Goal: Check status: Check status

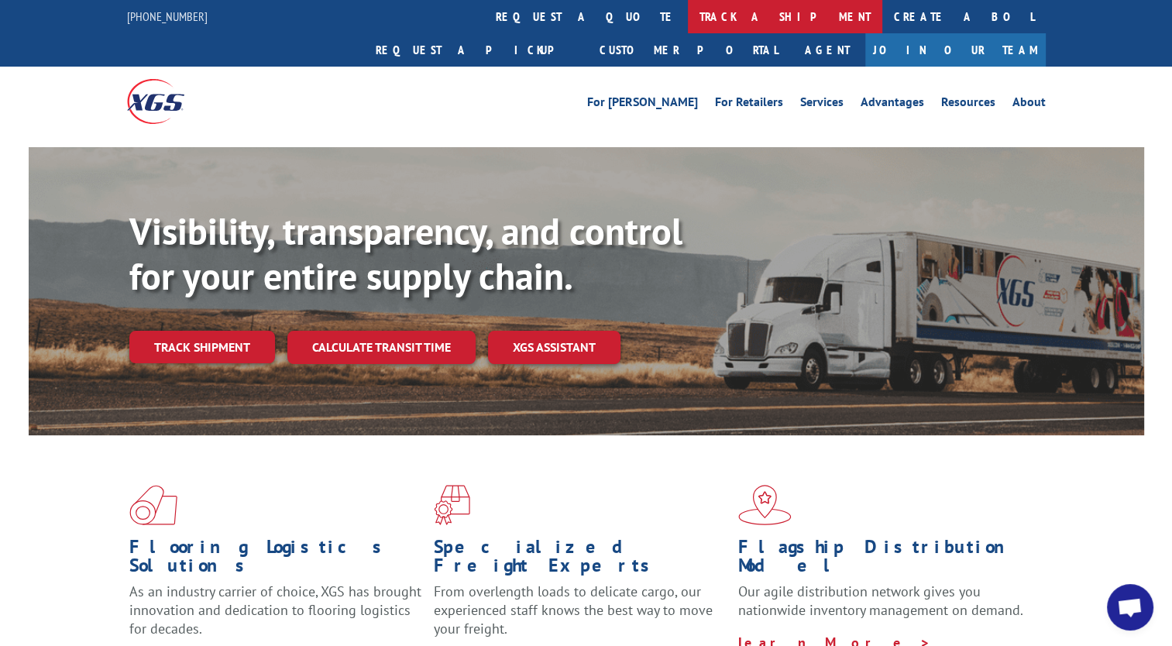
click at [688, 11] on link "track a shipment" at bounding box center [785, 16] width 194 height 33
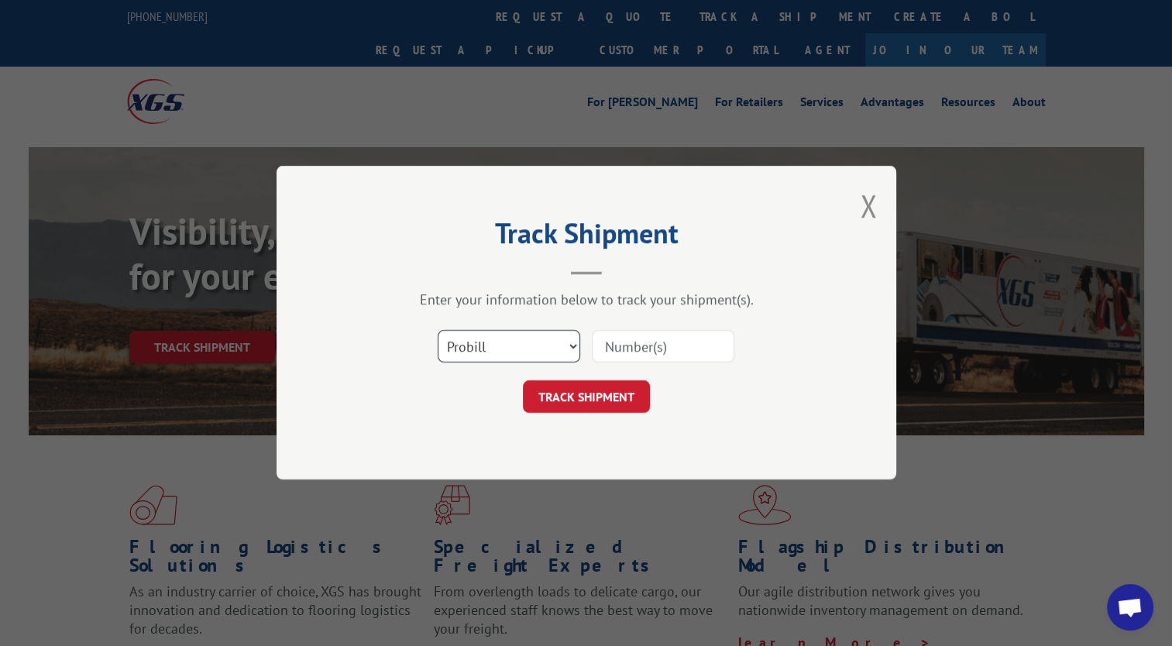
click at [500, 357] on select "Select category... Probill BOL PO" at bounding box center [509, 347] width 143 height 33
select select "bol"
click at [438, 331] on select "Select category... Probill BOL PO" at bounding box center [509, 347] width 143 height 33
click at [616, 359] on input at bounding box center [663, 347] width 143 height 33
paste input "815146"
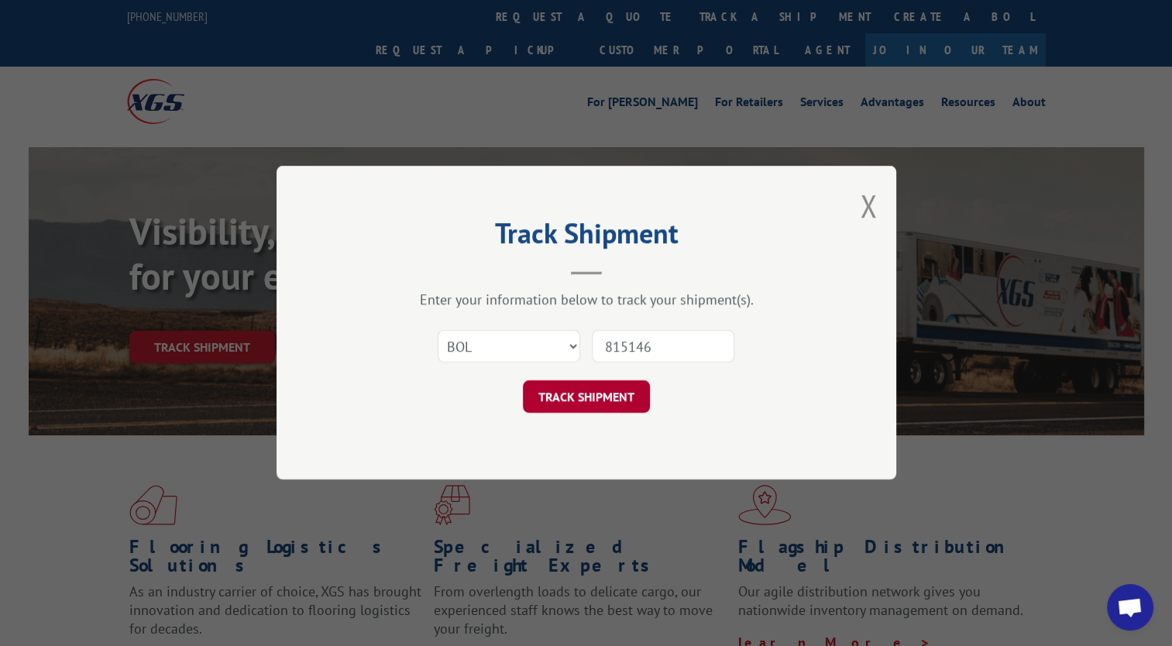
type input "815146"
click at [536, 383] on button "TRACK SHIPMENT" at bounding box center [586, 397] width 127 height 33
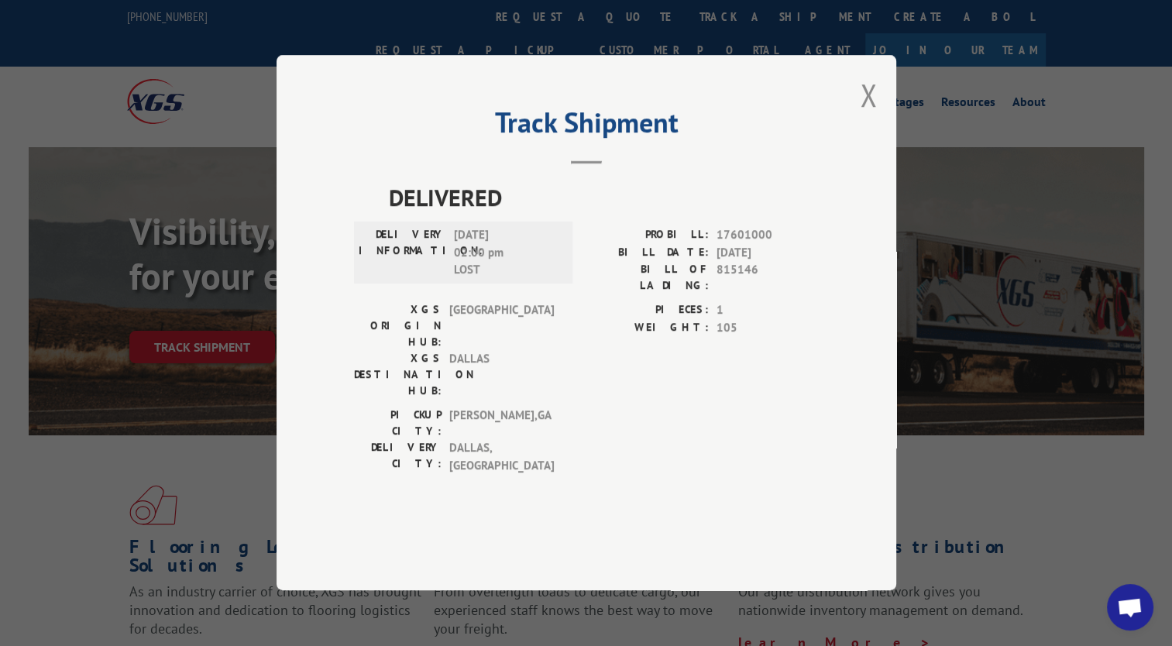
click at [724, 245] on span "17601000" at bounding box center [768, 236] width 102 height 18
copy span "17601000"
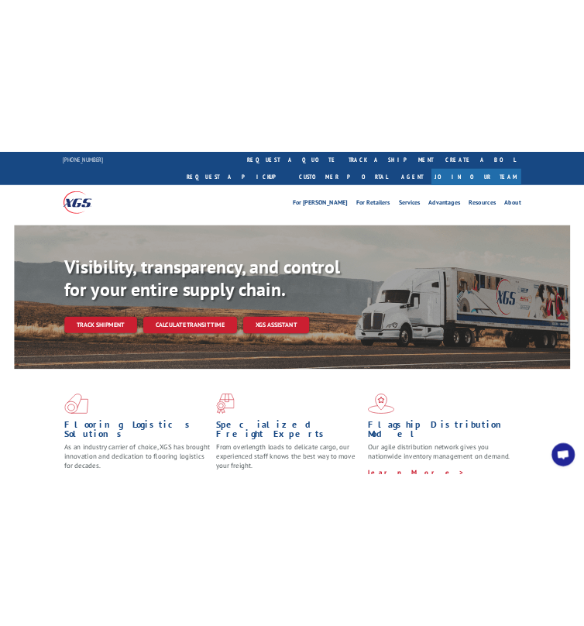
scroll to position [99, 0]
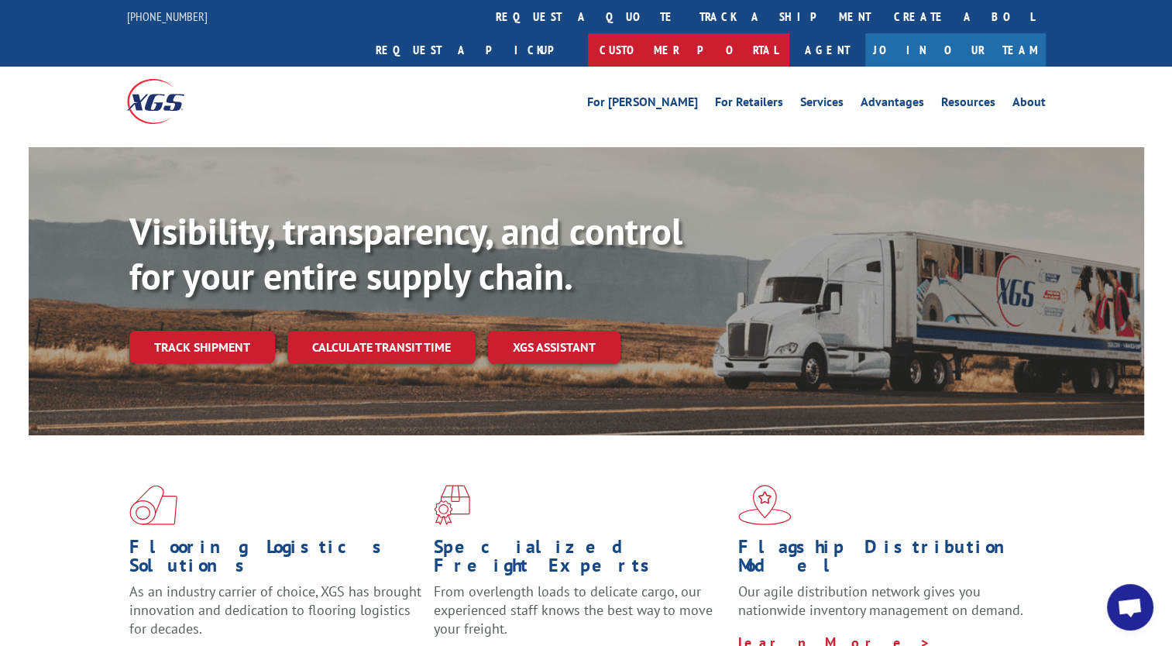
click at [789, 33] on link "Customer Portal" at bounding box center [688, 49] width 201 height 33
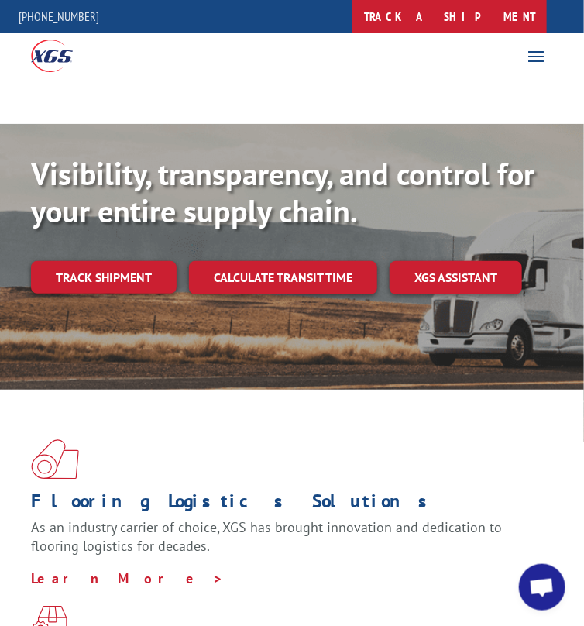
click at [352, 13] on link "track a shipment" at bounding box center [449, 16] width 194 height 33
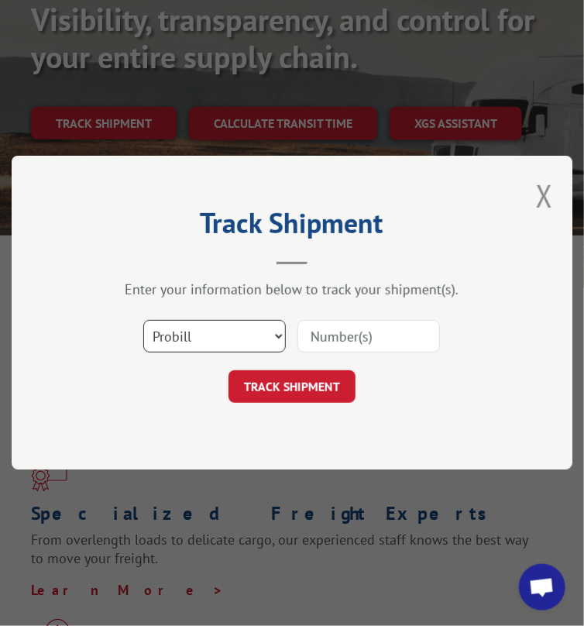
scroll to position [155, 0]
drag, startPoint x: 336, startPoint y: 343, endPoint x: 328, endPoint y: 345, distance: 8.1
click at [336, 343] on input at bounding box center [368, 337] width 143 height 33
paste input "815146"
type input "815146"
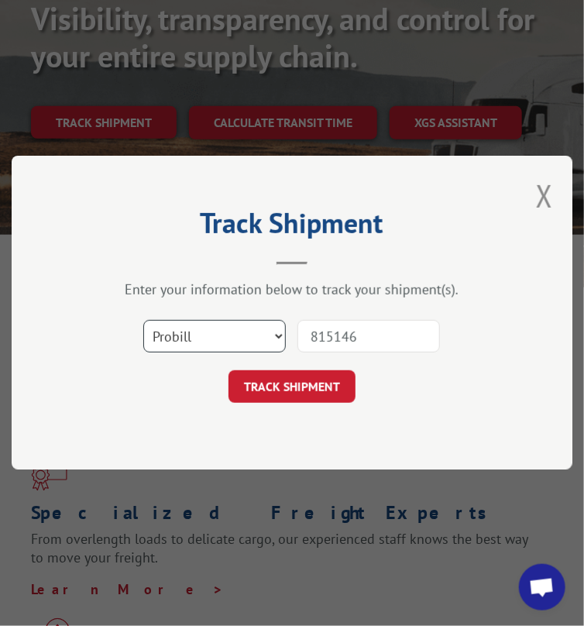
click at [256, 334] on select "Select category... Probill BOL PO" at bounding box center [214, 337] width 143 height 33
select select "bol"
click at [143, 321] on select "Select category... Probill BOL PO" at bounding box center [214, 337] width 143 height 33
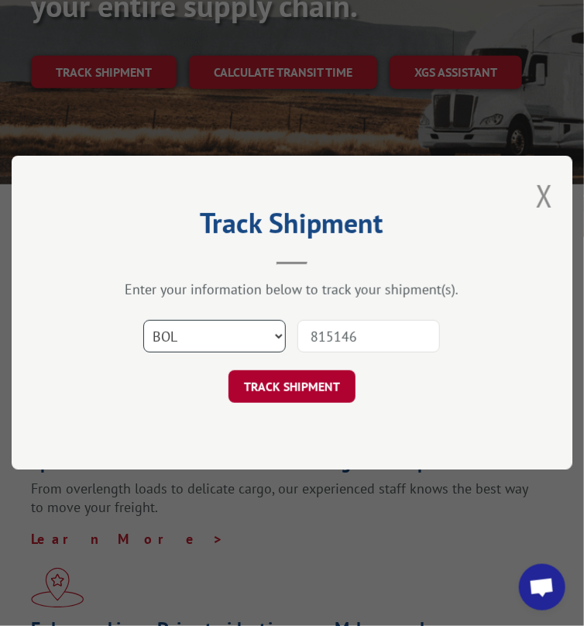
scroll to position [232, 0]
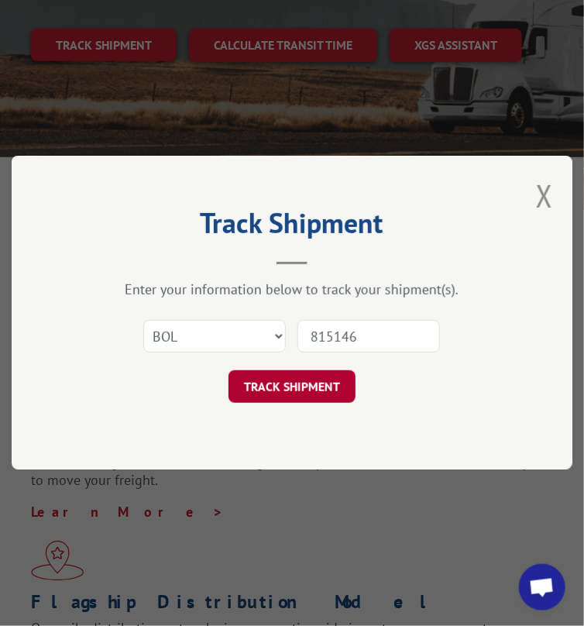
click at [300, 374] on button "TRACK SHIPMENT" at bounding box center [292, 387] width 127 height 33
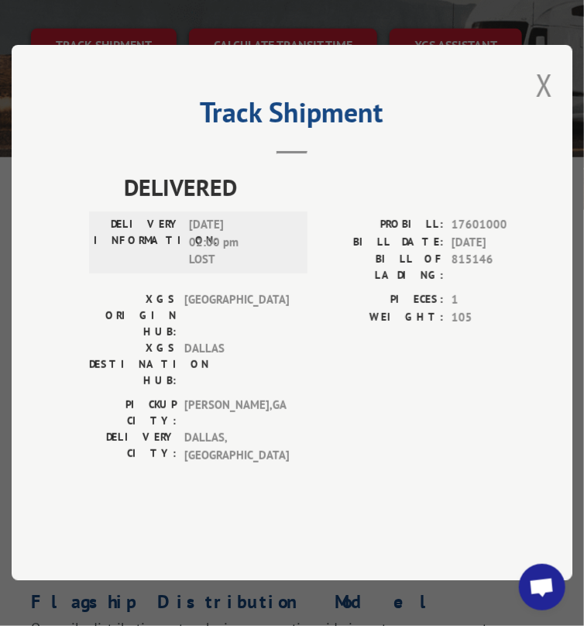
click at [460, 235] on span "17601000" at bounding box center [503, 226] width 102 height 18
copy span "17601000"
click at [553, 105] on button "Close modal" at bounding box center [544, 84] width 17 height 41
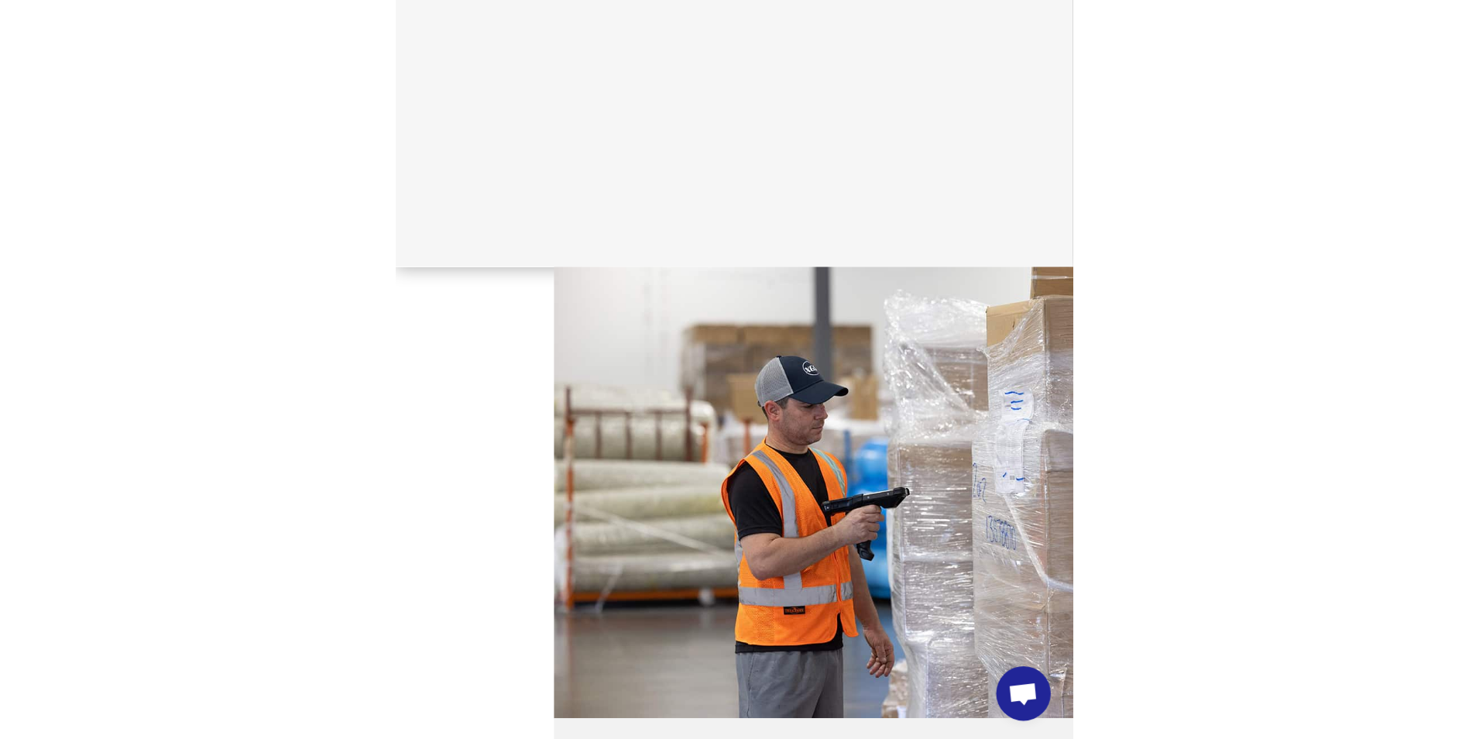
scroll to position [0, 0]
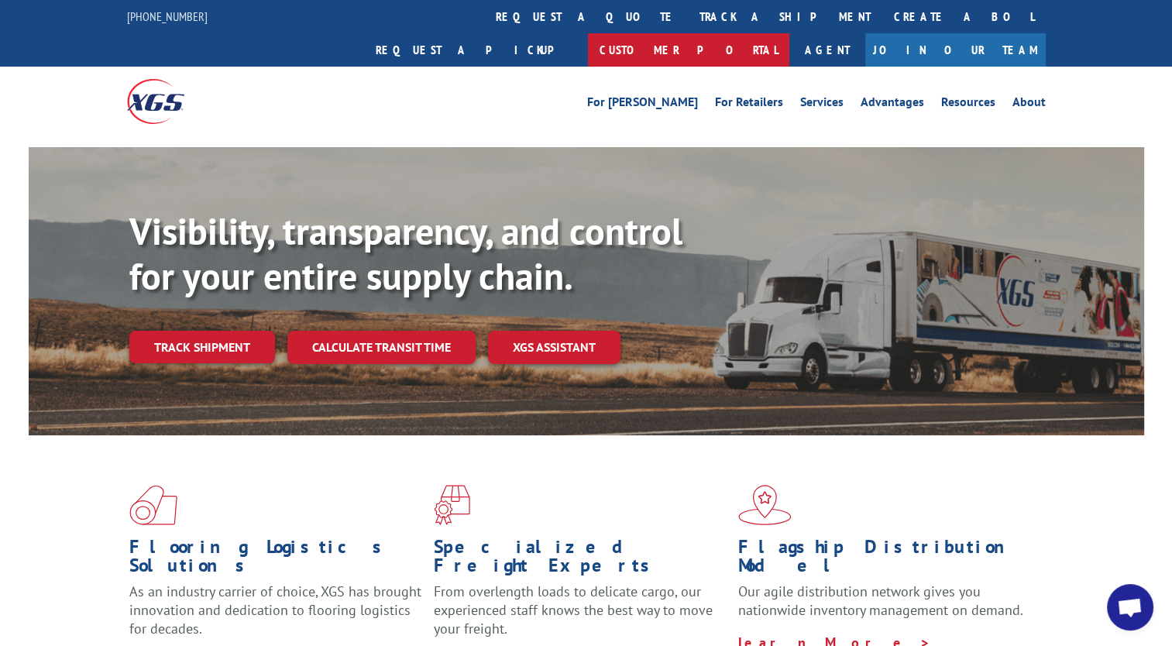
click at [789, 33] on link "Customer Portal" at bounding box center [688, 49] width 201 height 33
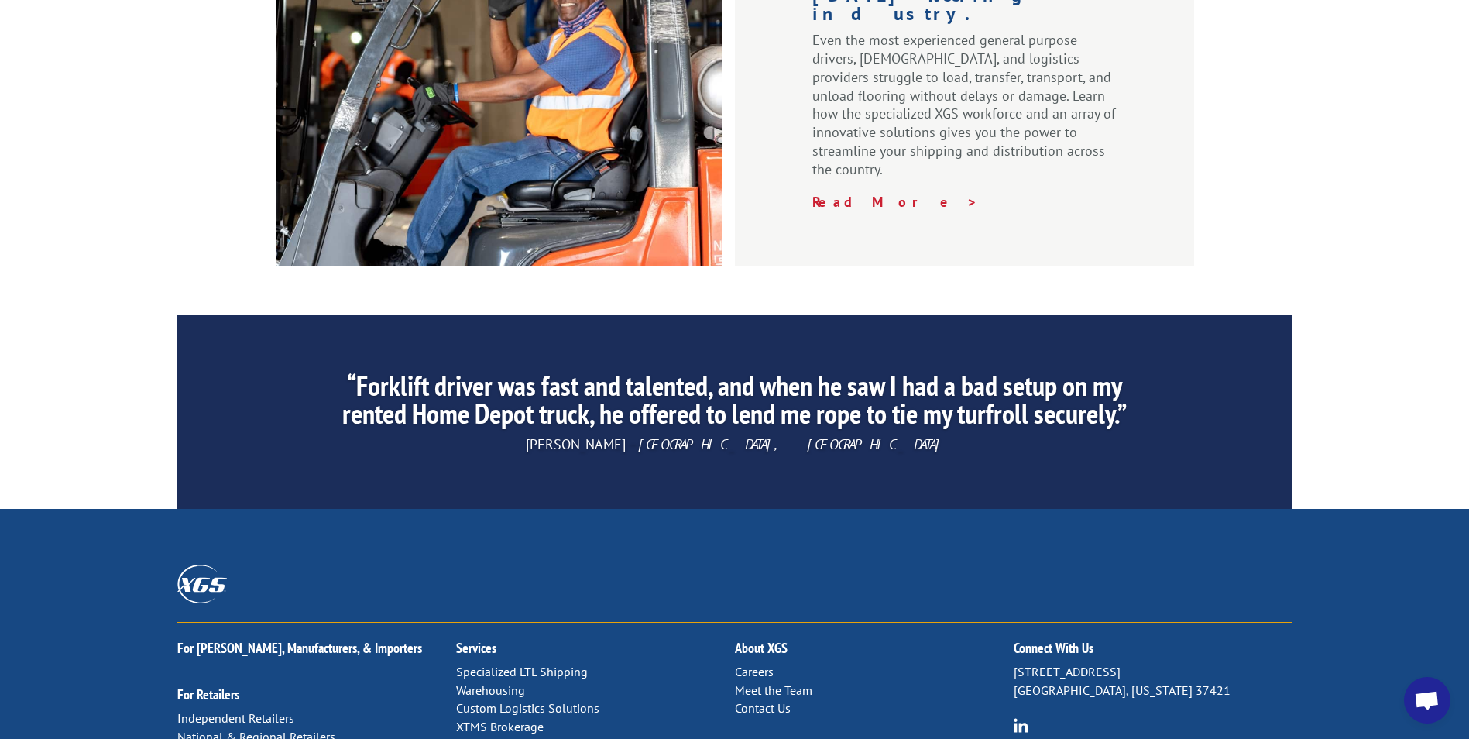
scroll to position [2327, 0]
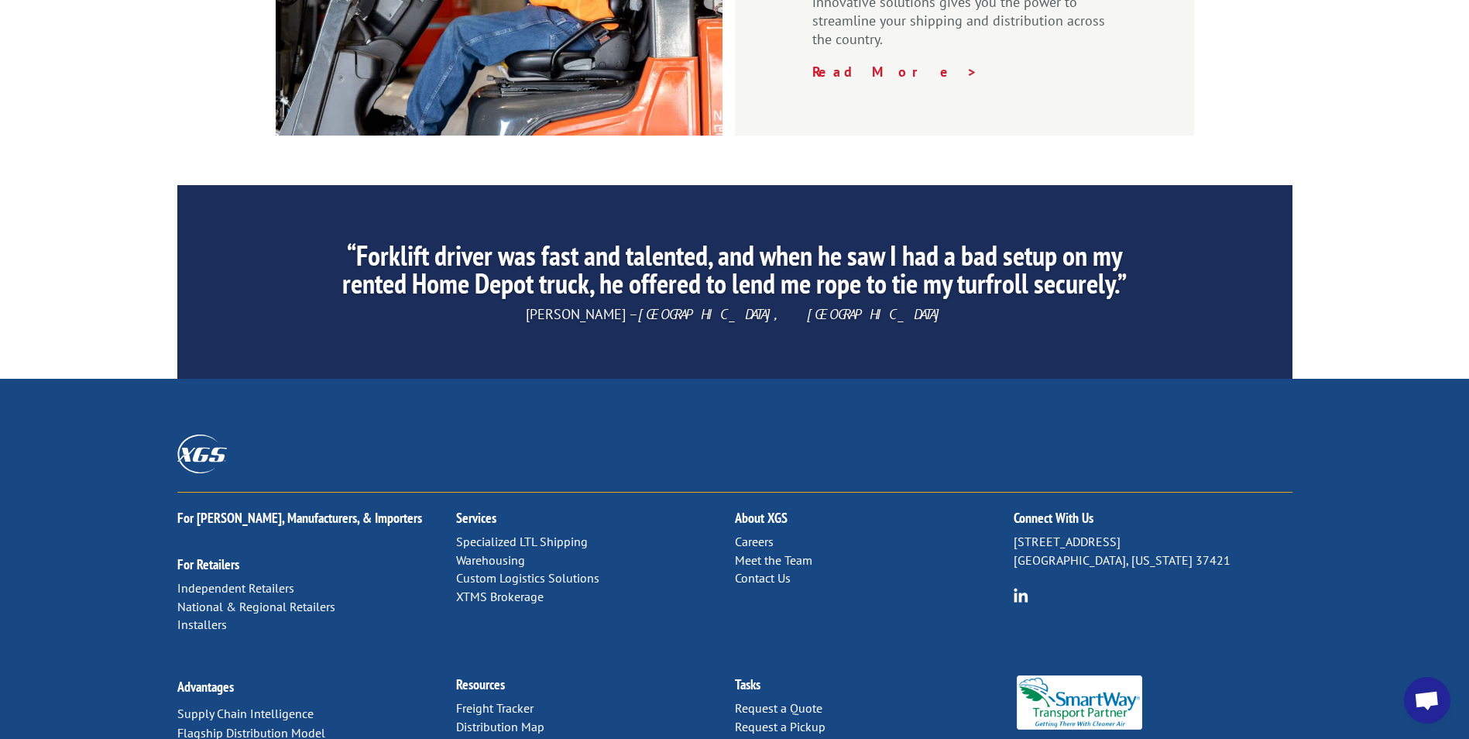
click at [499, 645] on link "Distribution Map" at bounding box center [500, 726] width 88 height 15
click at [507, 645] on link "Forms & Documents" at bounding box center [510, 744] width 108 height 15
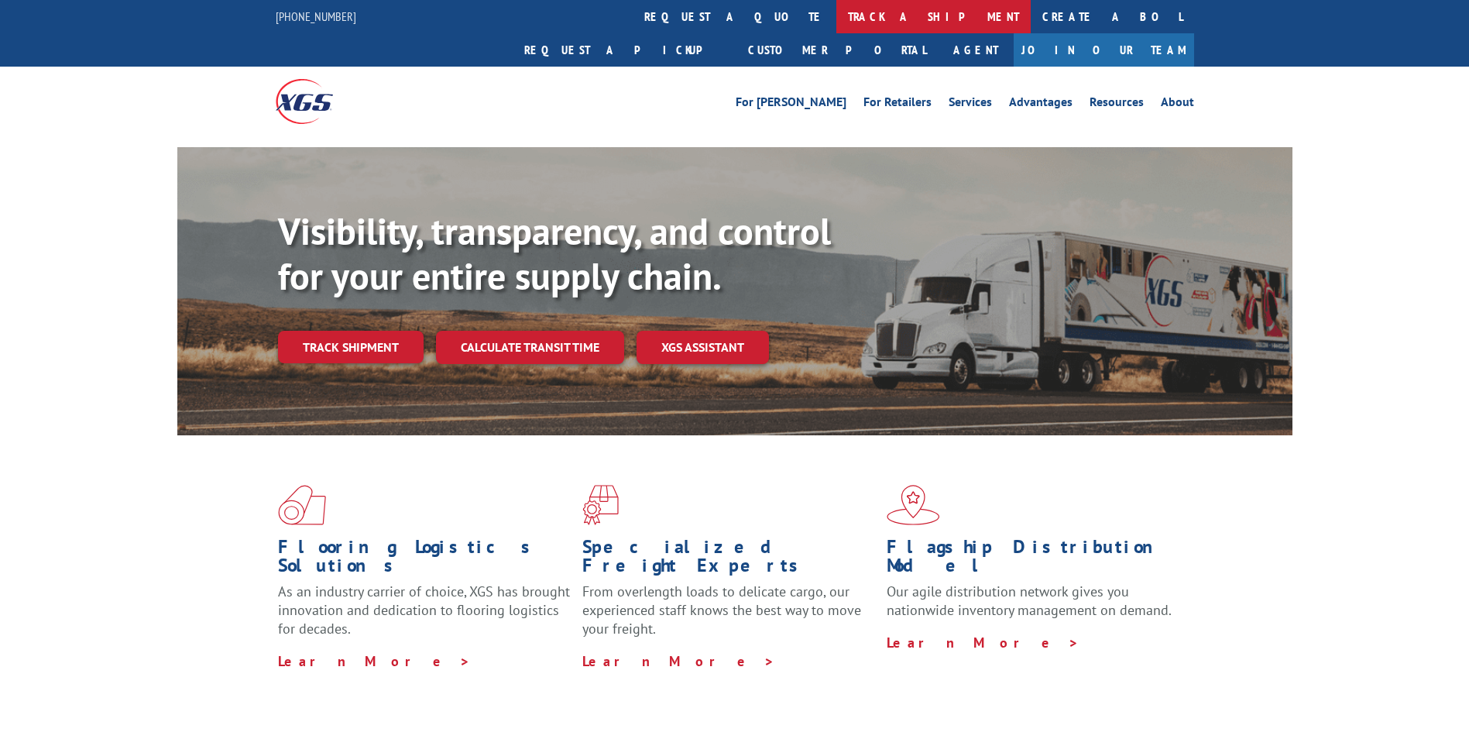
click at [837, 11] on link "track a shipment" at bounding box center [934, 16] width 194 height 33
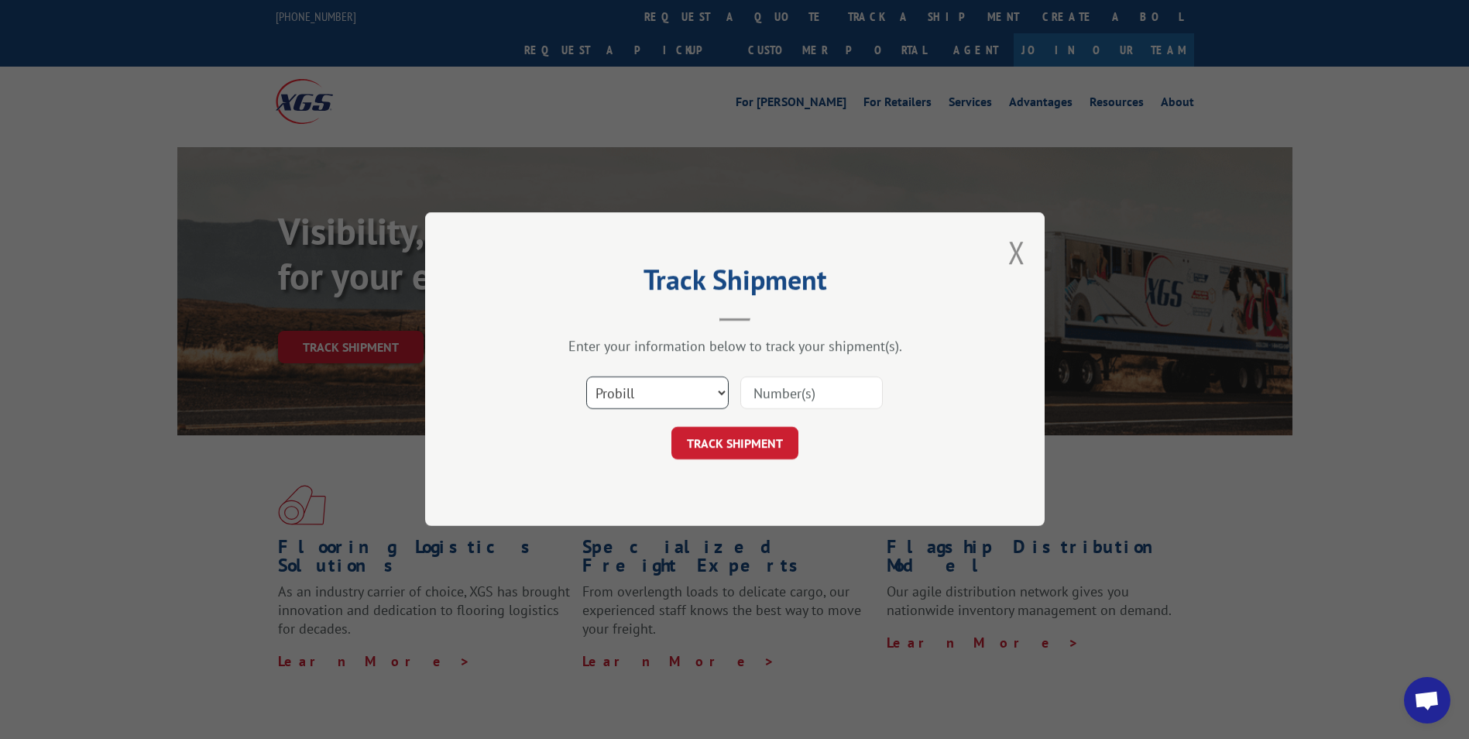
scroll to position [100, 0]
click at [1201, 36] on div "Track Shipment Enter your information below to track your shipment(s). Select c…" at bounding box center [734, 369] width 1469 height 739
click at [1000, 253] on div "Track Shipment Enter your information below to track your shipment(s). Select c…" at bounding box center [735, 369] width 620 height 314
drag, startPoint x: 1026, startPoint y: 239, endPoint x: 1019, endPoint y: 238, distance: 7.8
click at [1023, 239] on div "Track Shipment Enter your information below to track your shipment(s). Select c…" at bounding box center [735, 369] width 620 height 314
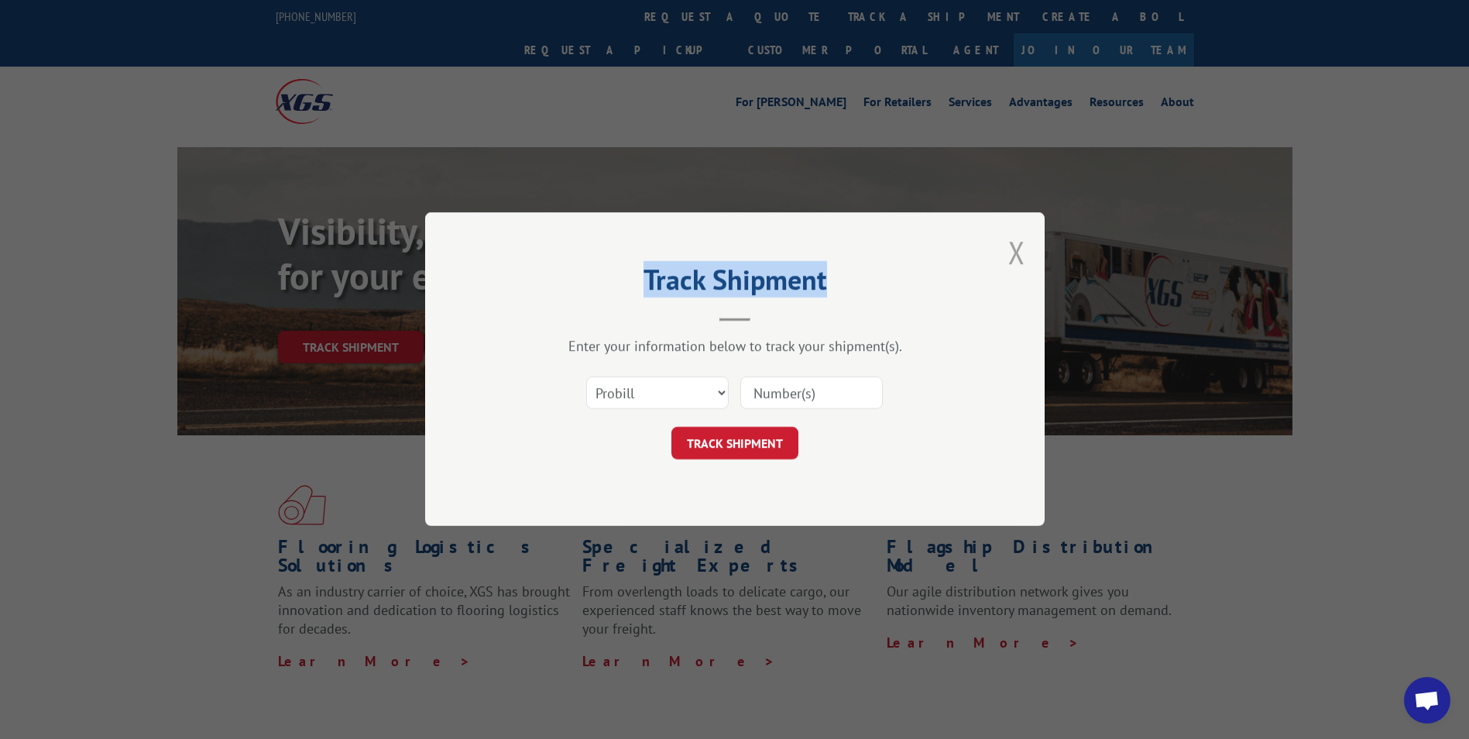
click at [1019, 238] on button "Close modal" at bounding box center [1017, 252] width 17 height 41
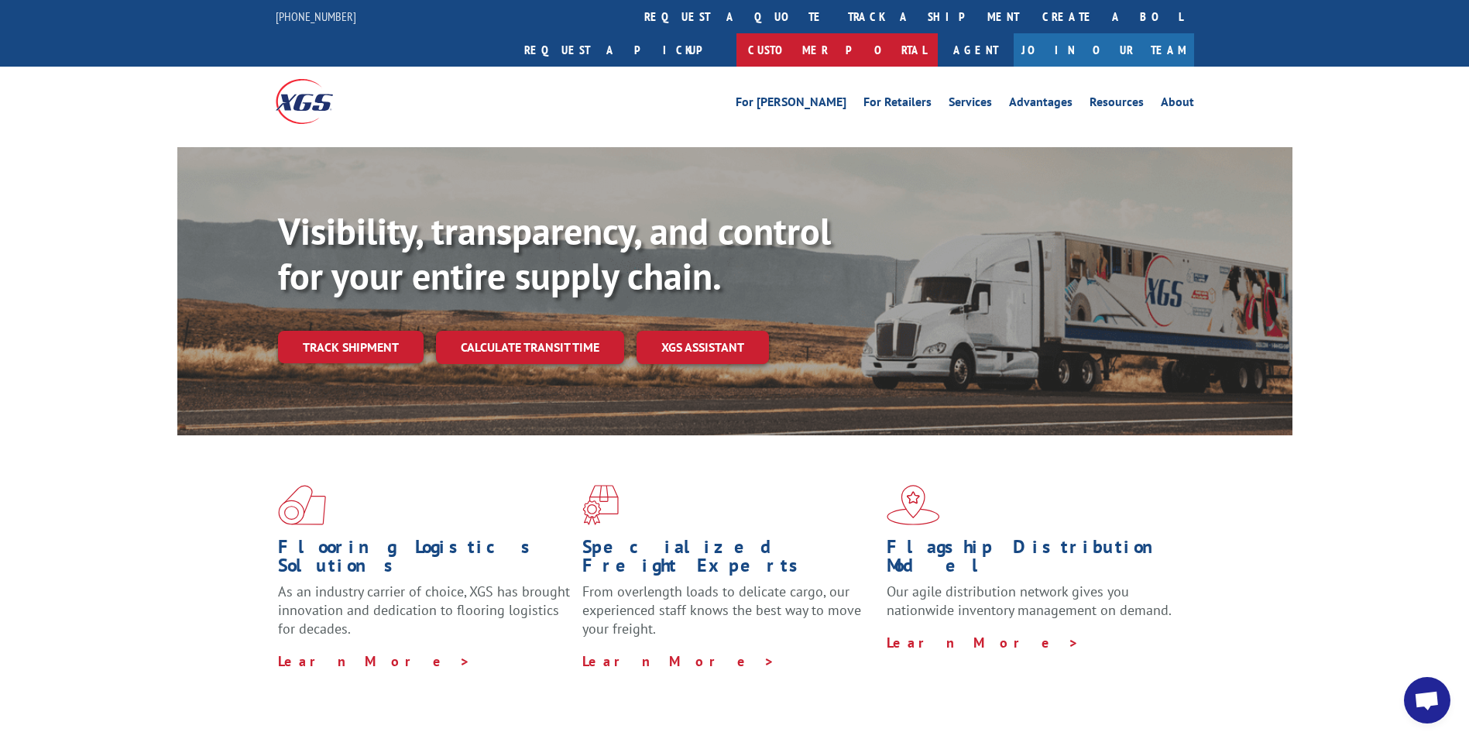
click at [938, 33] on link "Customer Portal" at bounding box center [837, 49] width 201 height 33
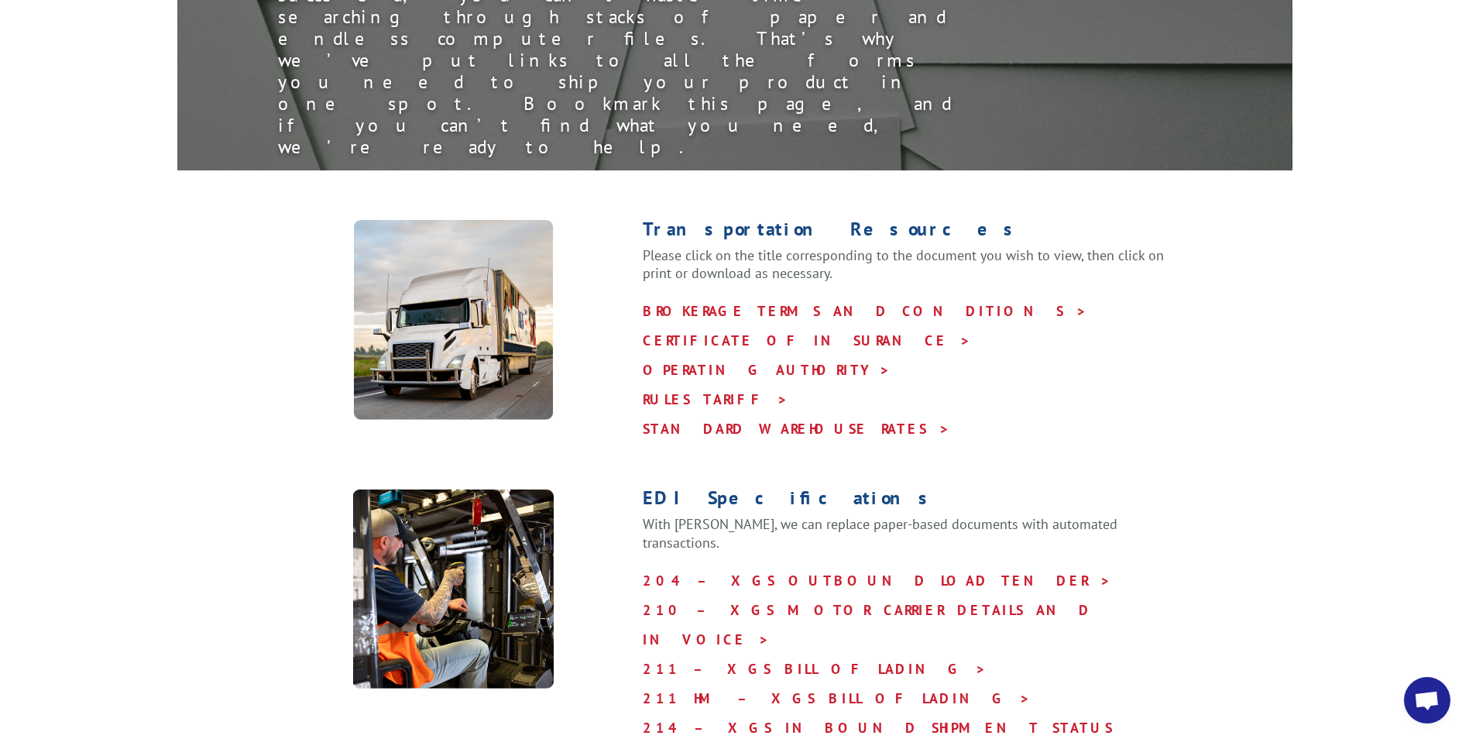
scroll to position [310, 0]
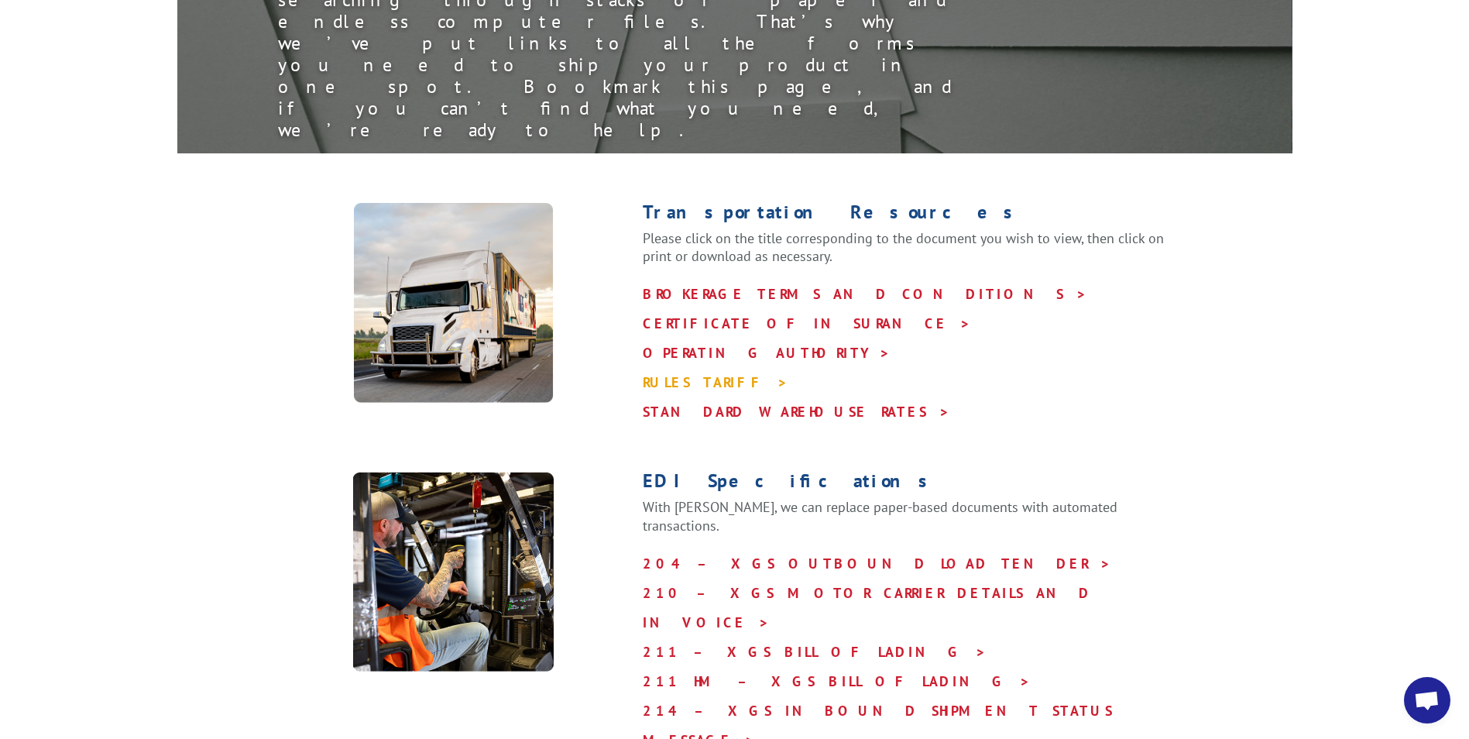
click at [706, 373] on link "RULES TARIFF >" at bounding box center [716, 382] width 146 height 18
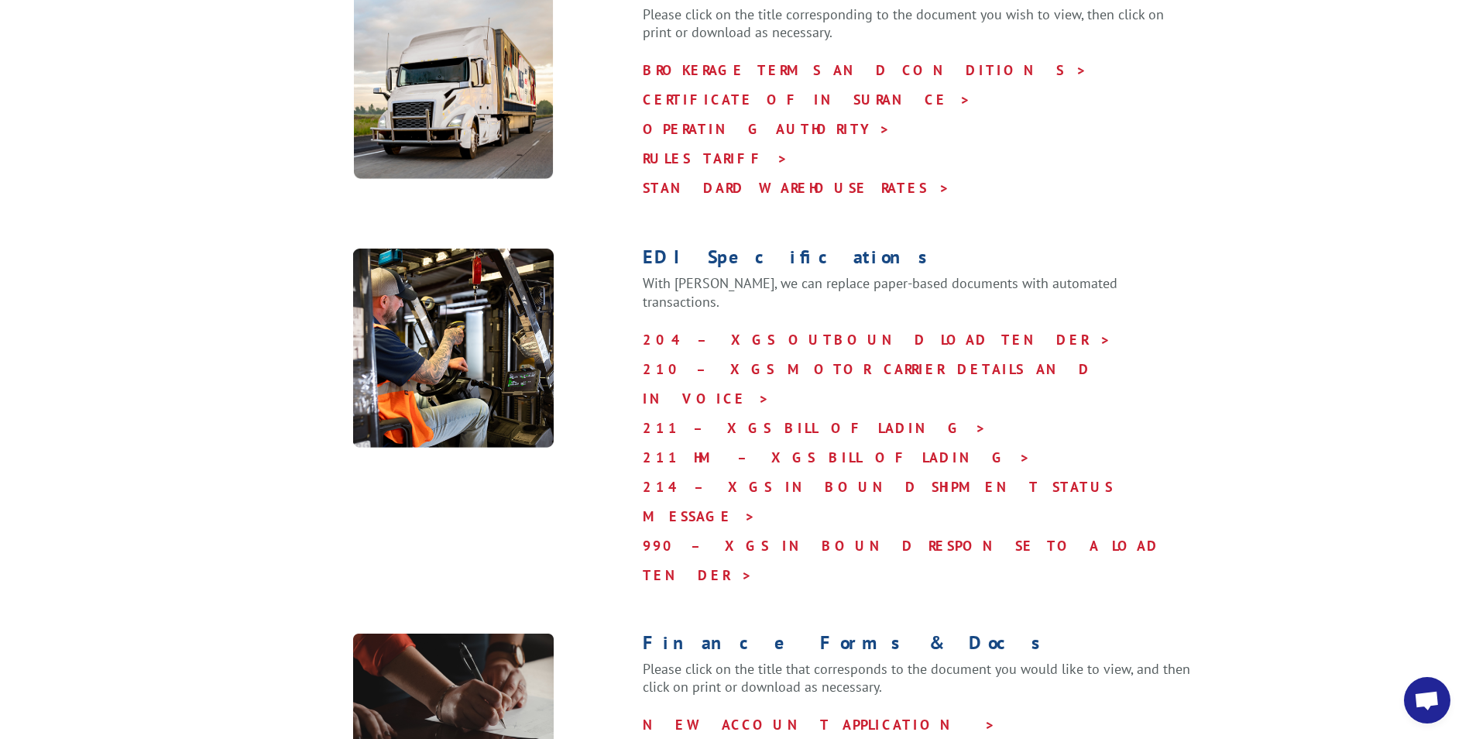
scroll to position [542, 0]
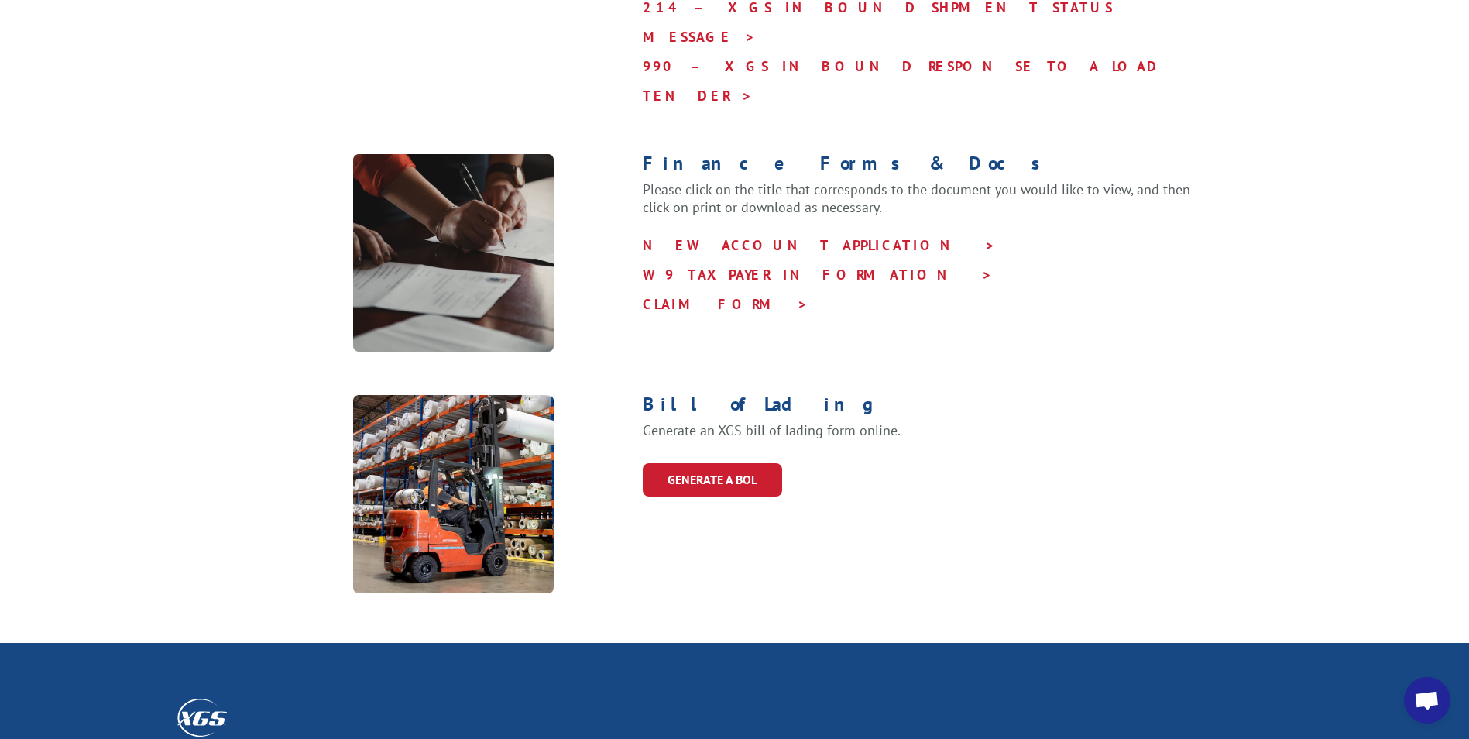
scroll to position [1084, 0]
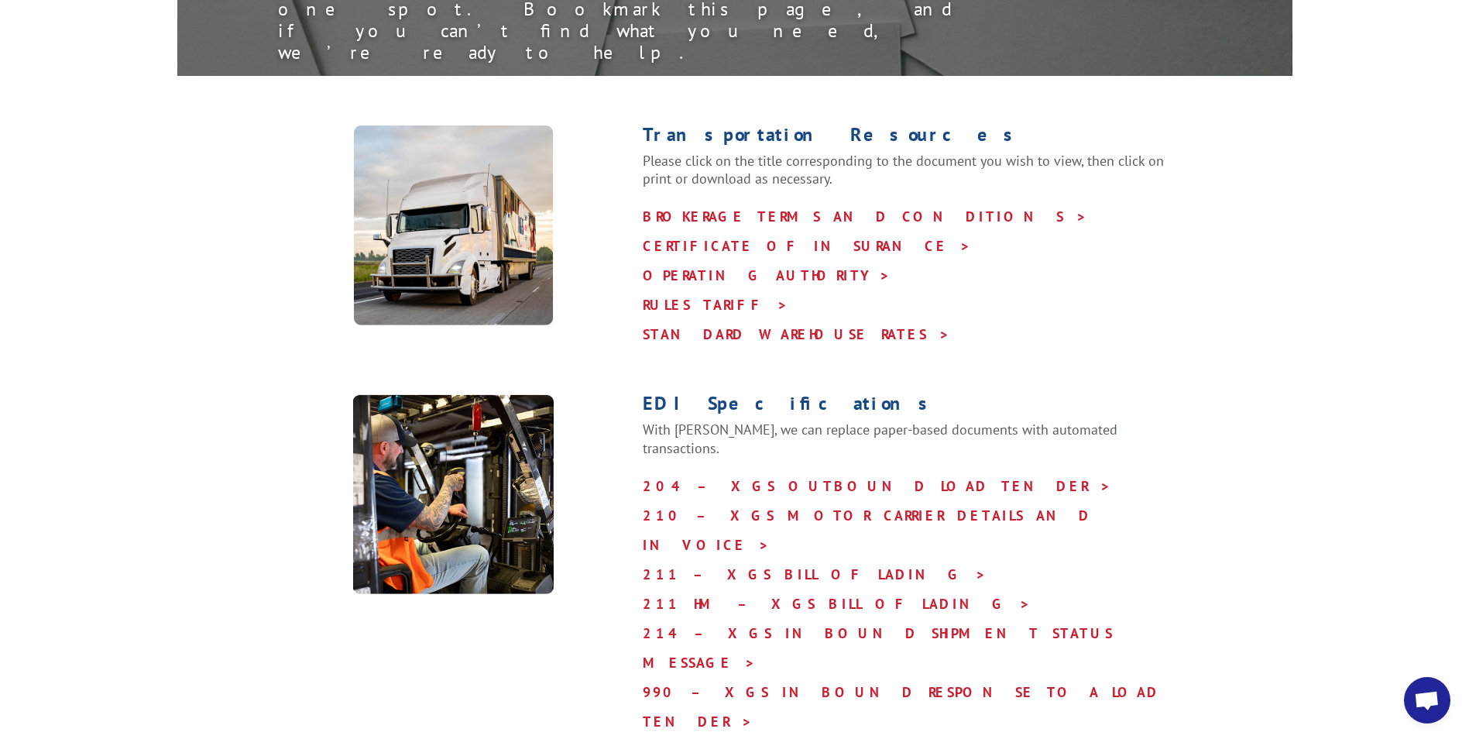
scroll to position [100, 0]
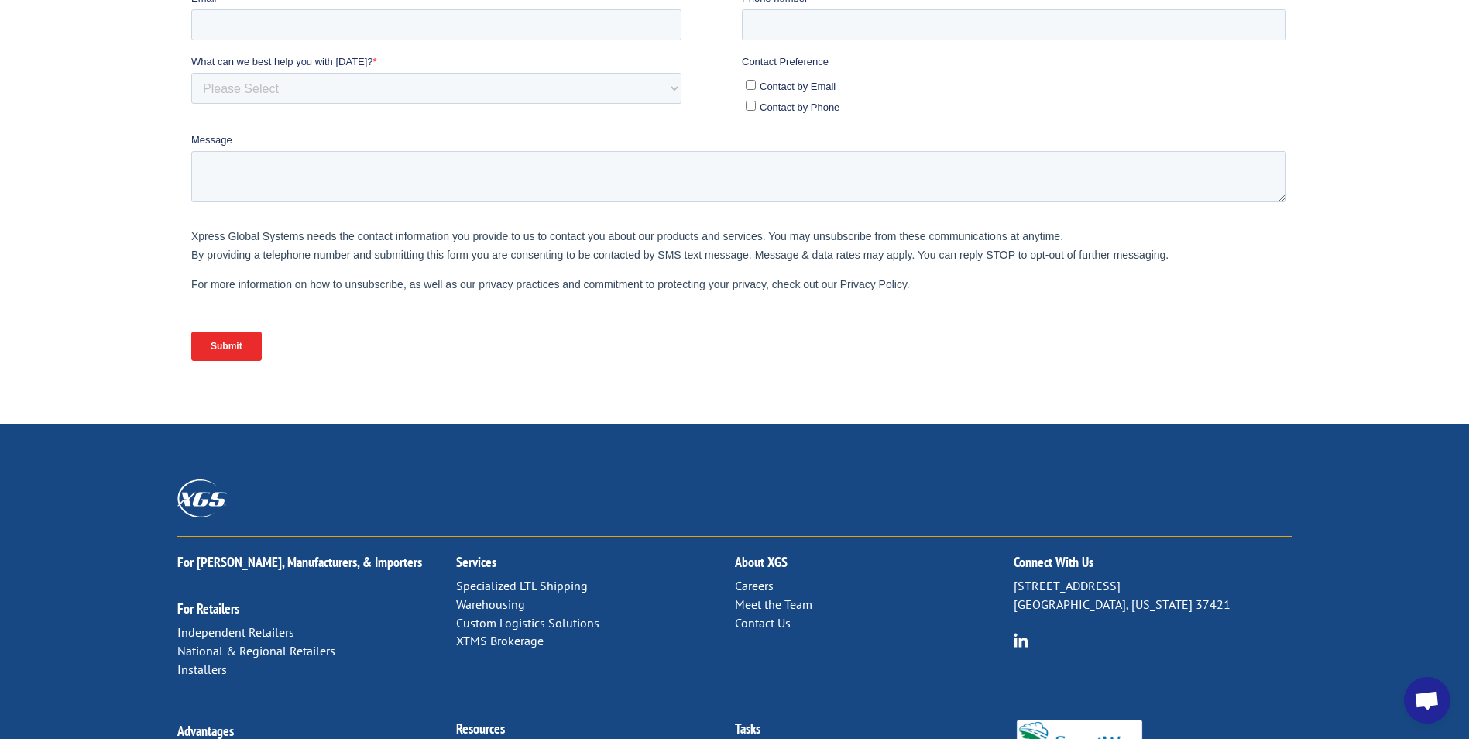
scroll to position [603, 0]
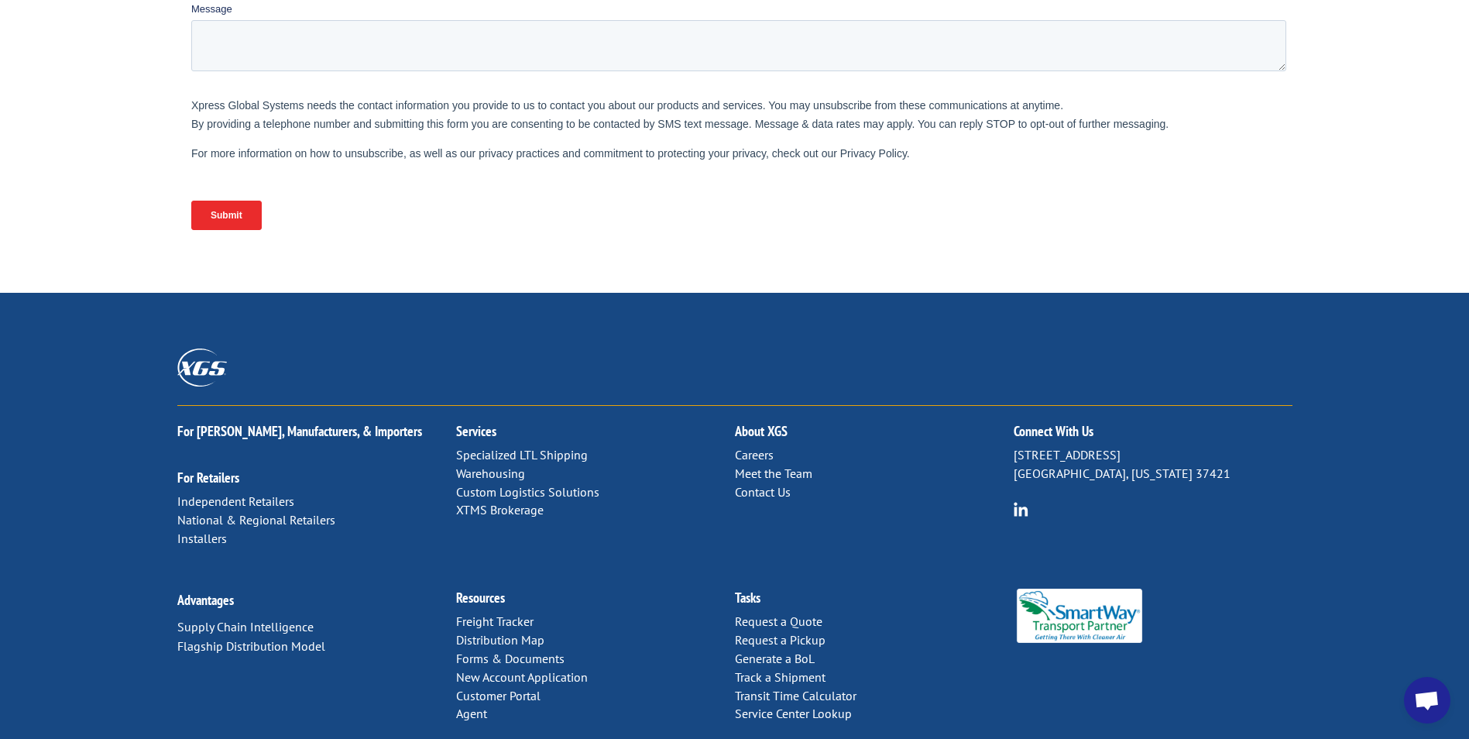
click at [780, 466] on link "Meet the Team" at bounding box center [773, 473] width 77 height 15
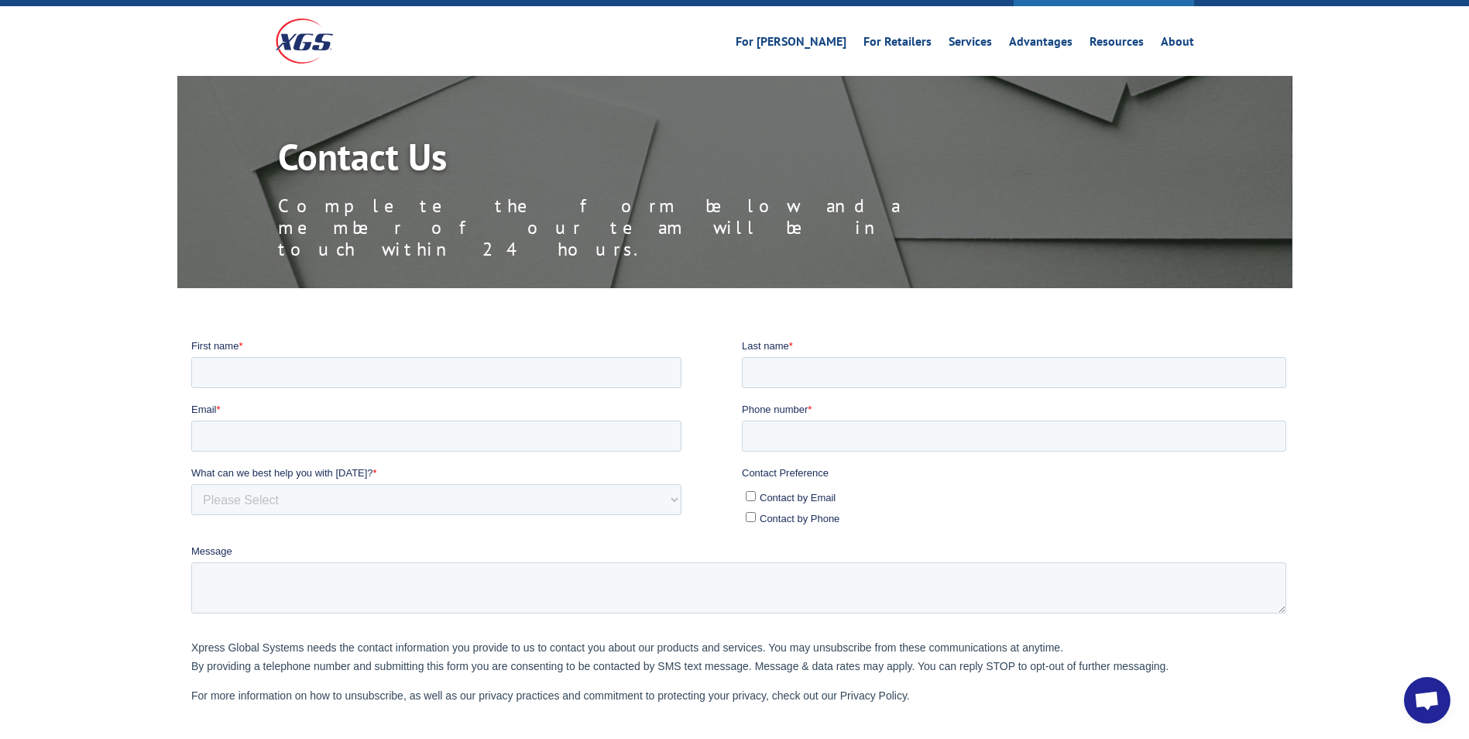
scroll to position [0, 0]
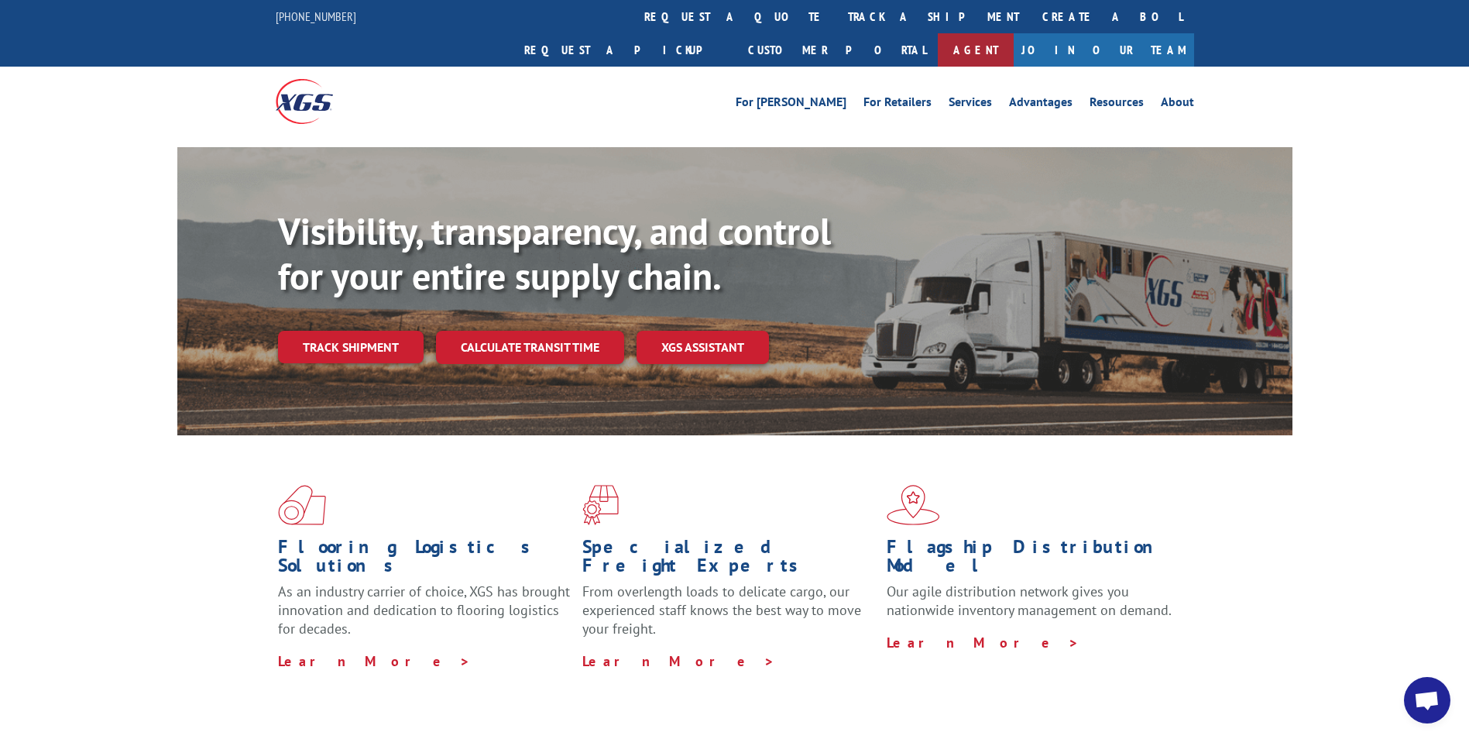
scroll to position [100, 0]
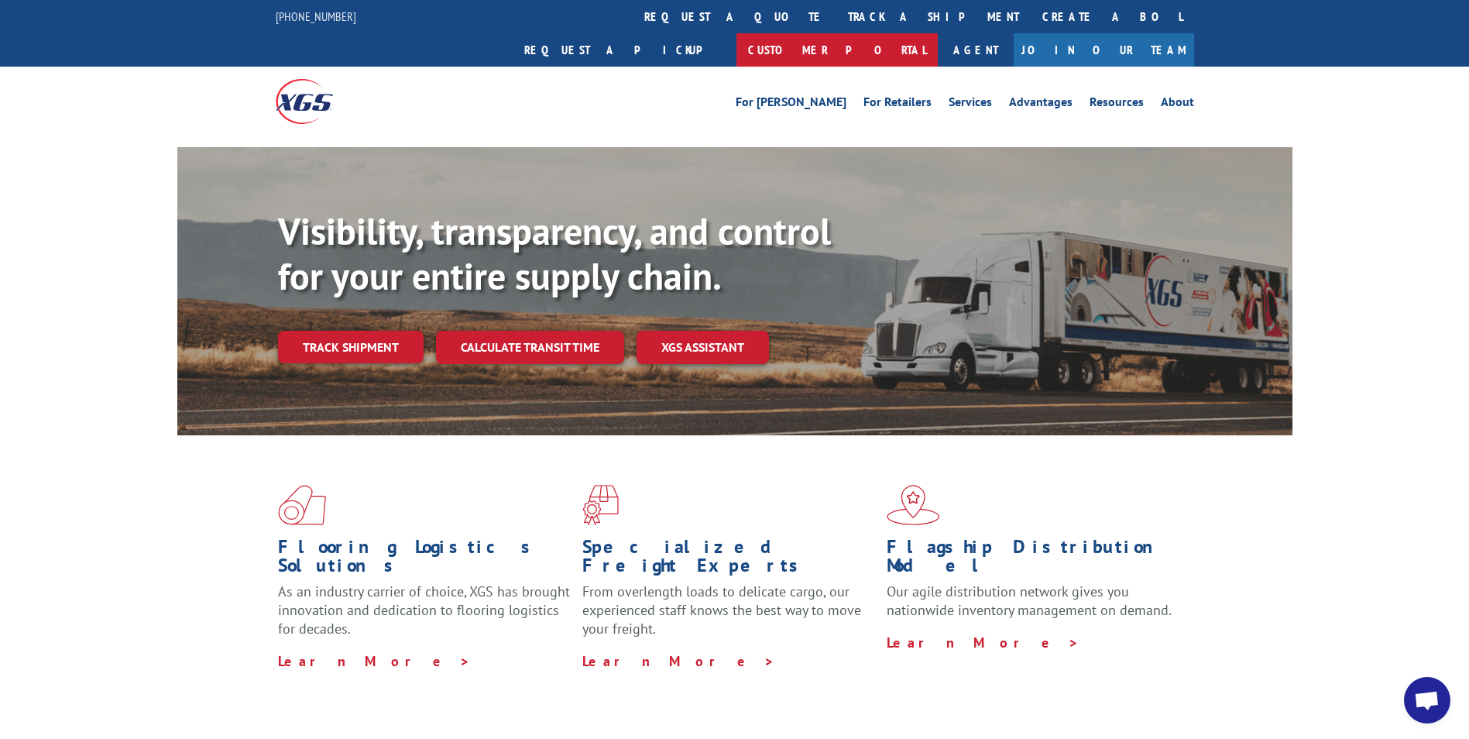
click at [938, 33] on link "Customer Portal" at bounding box center [837, 49] width 201 height 33
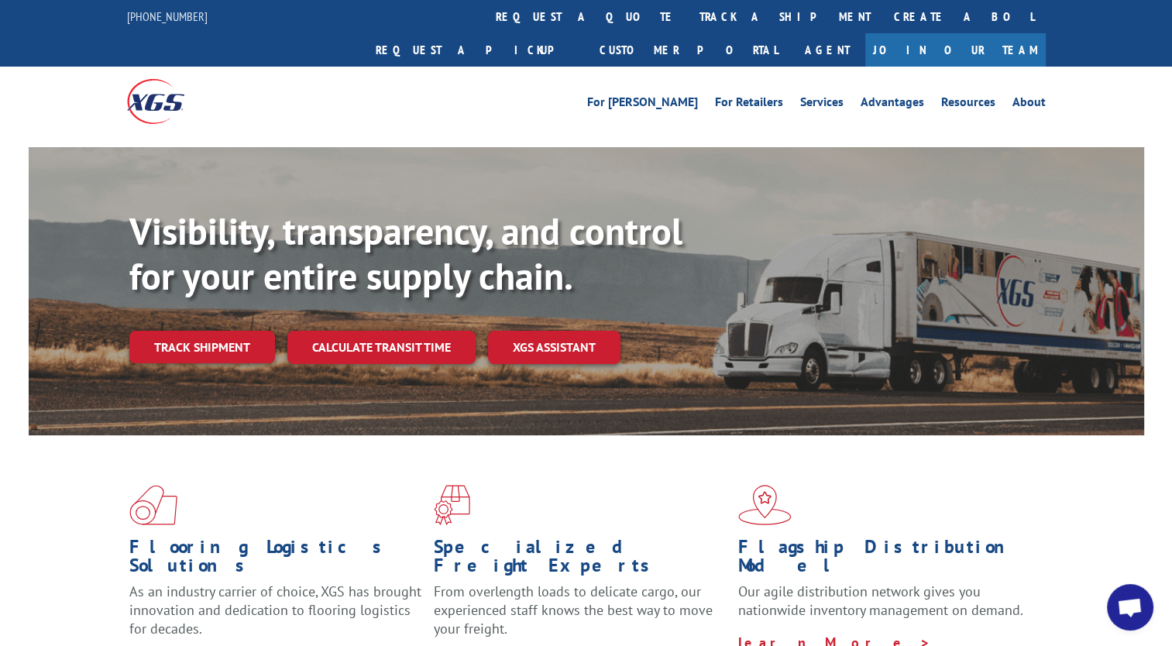
scroll to position [99, 0]
click at [789, 33] on link "Customer Portal" at bounding box center [688, 49] width 201 height 33
